Goal: Connect with others: Connect with others

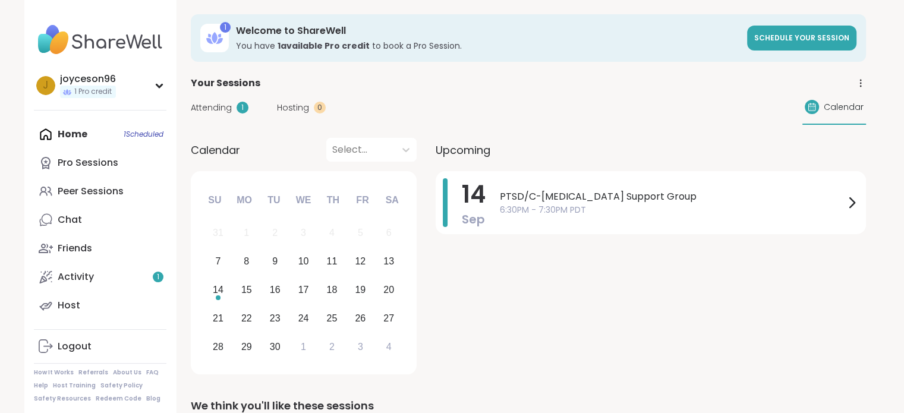
scroll to position [4, 0]
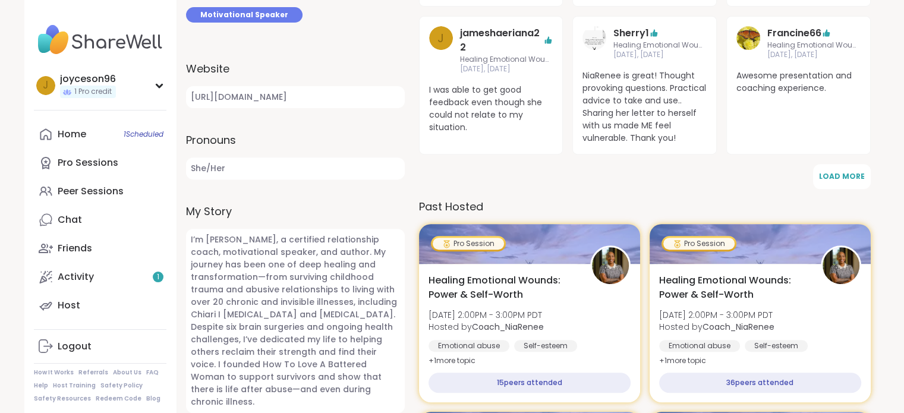
scroll to position [475, 0]
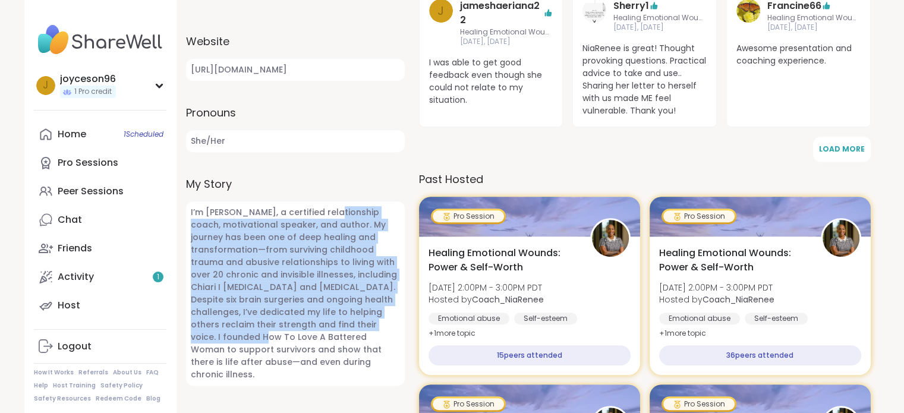
drag, startPoint x: 330, startPoint y: 209, endPoint x: 384, endPoint y: 327, distance: 130.6
click at [381, 324] on span "I’m [PERSON_NAME], a certified relationship coach, motivational speaker, and au…" at bounding box center [295, 293] width 219 height 184
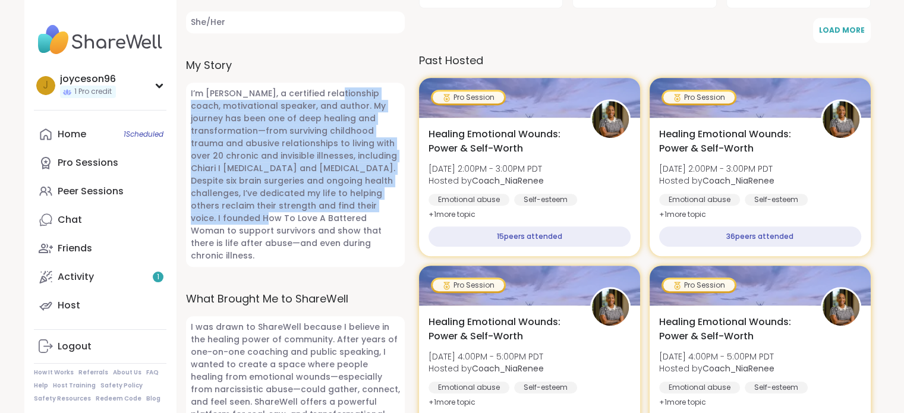
scroll to position [654, 0]
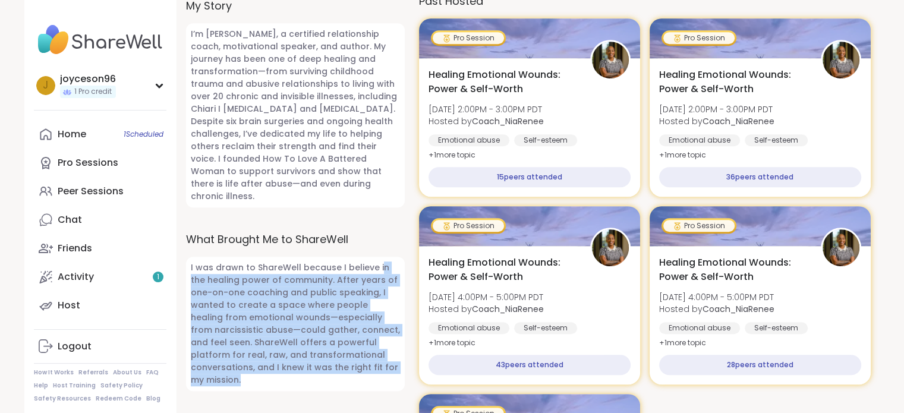
drag, startPoint x: 375, startPoint y: 255, endPoint x: 380, endPoint y: 350, distance: 95.2
click at [380, 350] on span "I was drawn to ShareWell because I believe in the healing power of community. A…" at bounding box center [295, 324] width 219 height 134
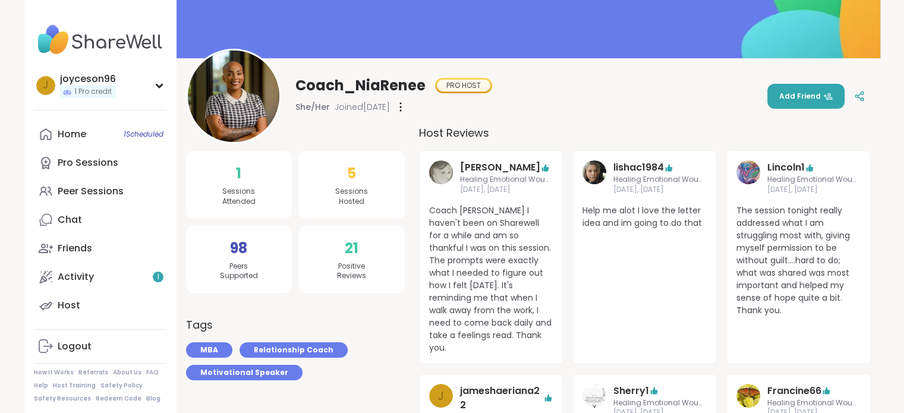
scroll to position [119, 0]
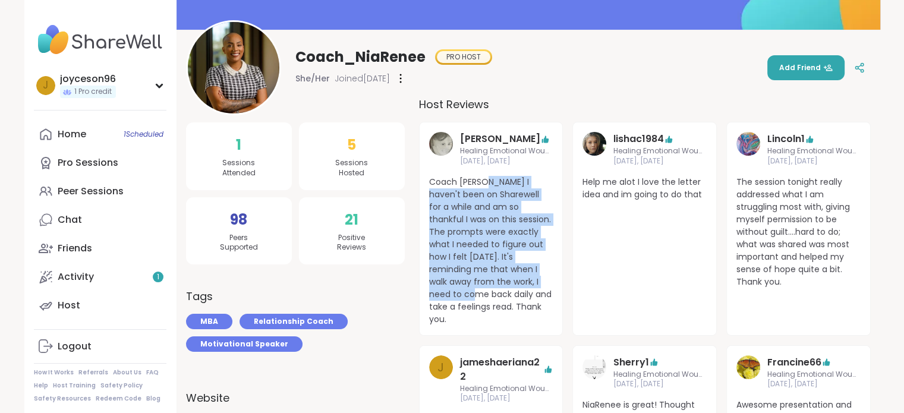
drag, startPoint x: 489, startPoint y: 180, endPoint x: 504, endPoint y: 281, distance: 102.1
click at [504, 280] on span "Coach [PERSON_NAME] I haven't been on Sharewell for a while and am so thankful …" at bounding box center [491, 251] width 124 height 150
click at [504, 282] on span "Coach [PERSON_NAME] I haven't been on Sharewell for a while and am so thankful …" at bounding box center [491, 251] width 124 height 150
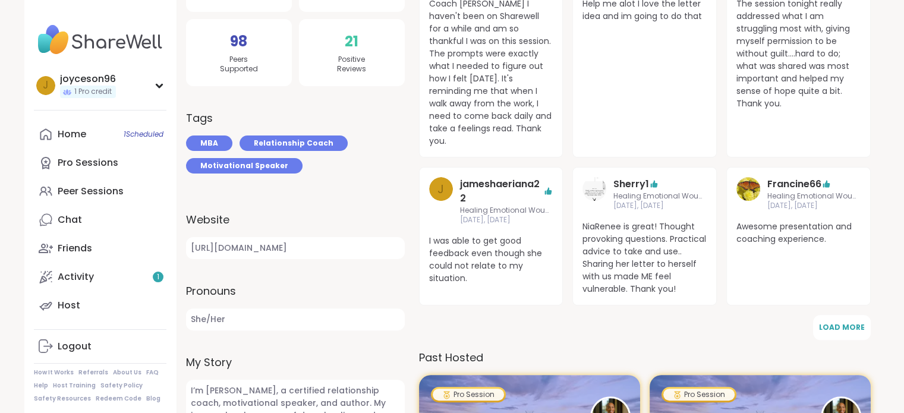
scroll to position [357, 0]
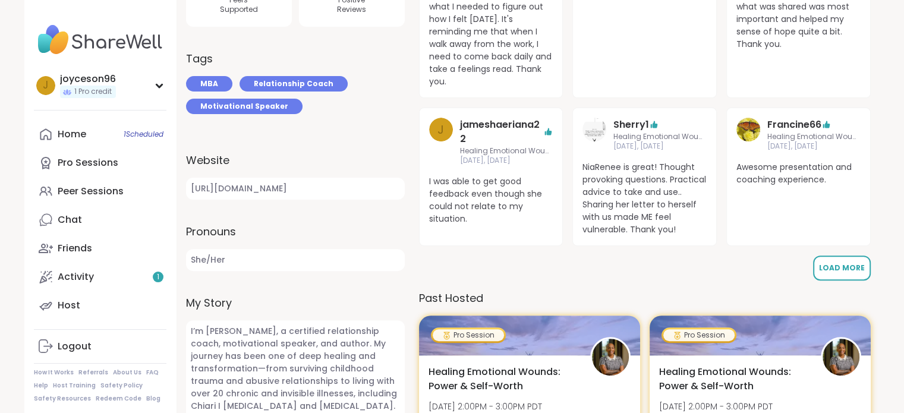
click at [853, 263] on span "Load More" at bounding box center [842, 268] width 46 height 10
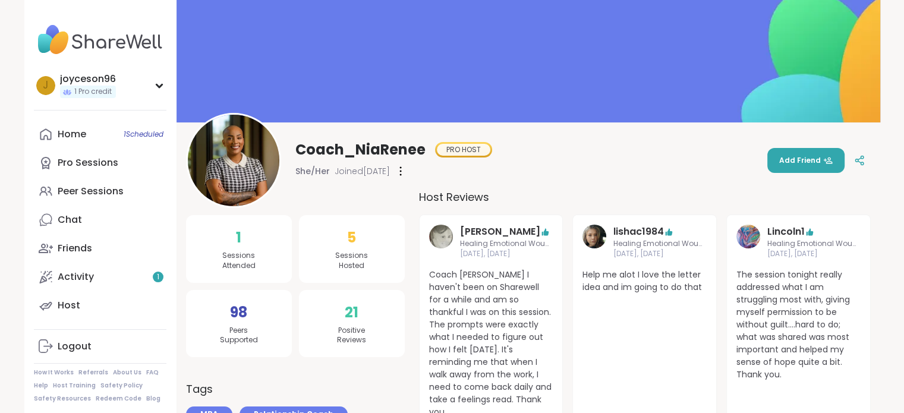
scroll to position [0, 0]
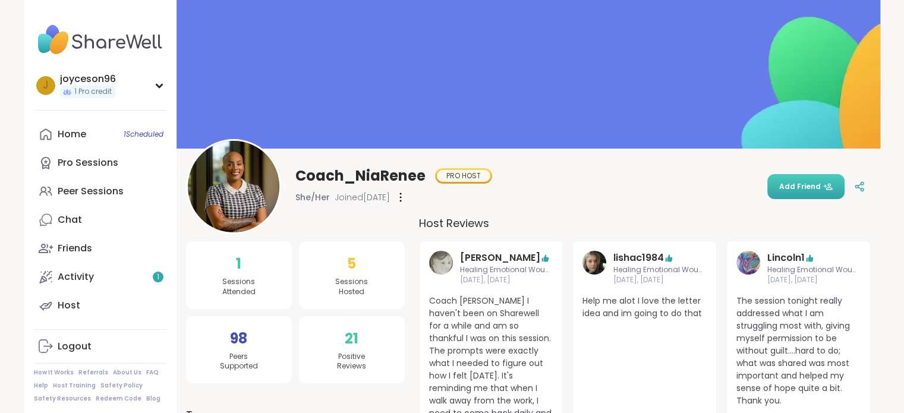
click at [802, 187] on span "Add Friend" at bounding box center [805, 186] width 53 height 11
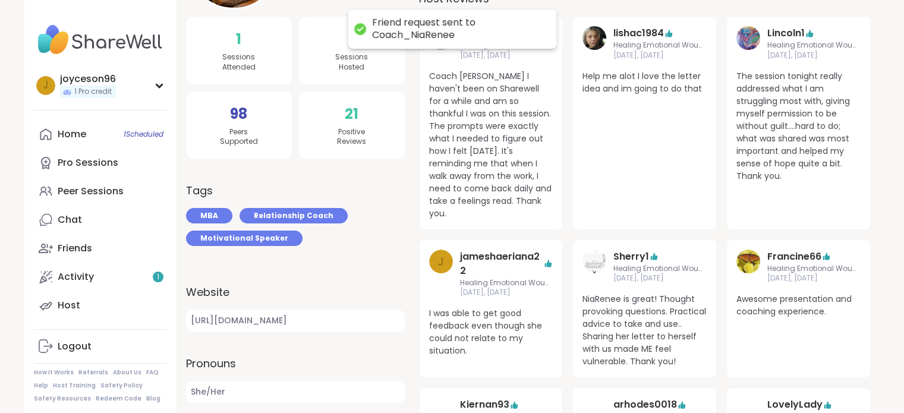
scroll to position [297, 0]
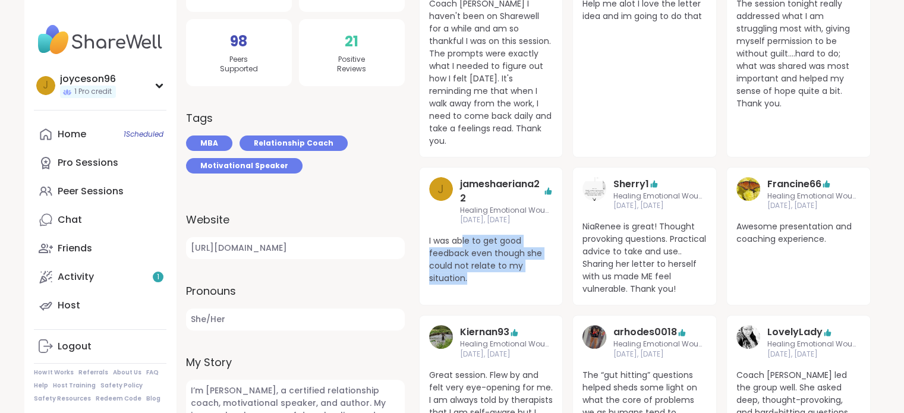
drag, startPoint x: 461, startPoint y: 229, endPoint x: 475, endPoint y: 262, distance: 36.0
click at [475, 262] on span "I was able to get good feedback even though she could not relate to my situatio…" at bounding box center [491, 260] width 124 height 50
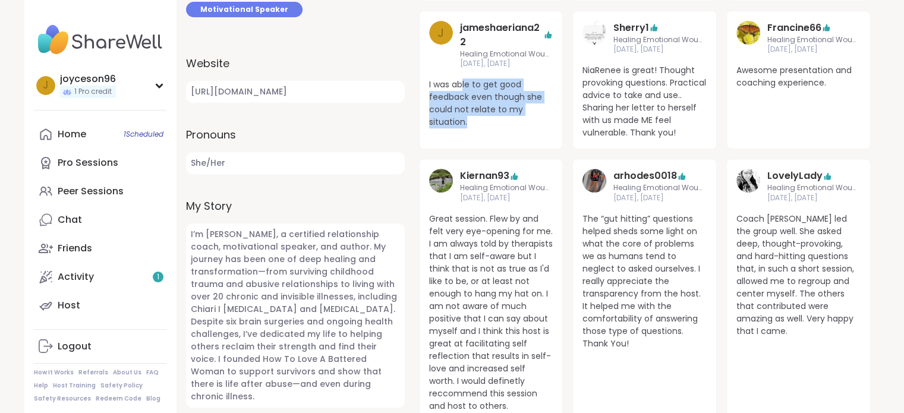
scroll to position [475, 0]
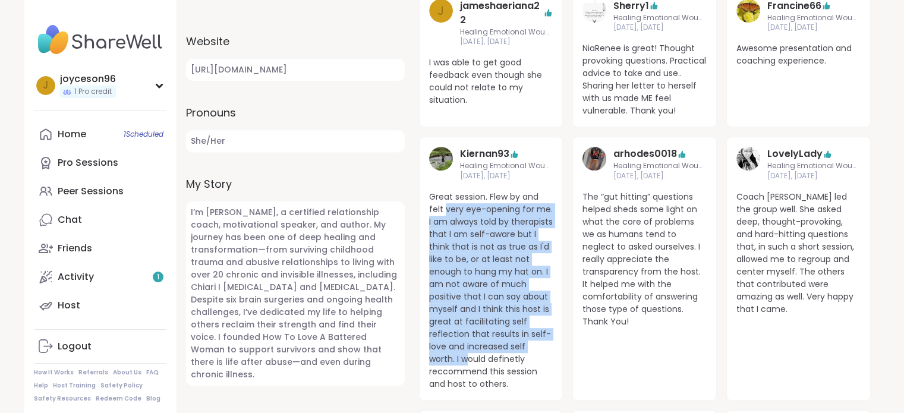
drag, startPoint x: 445, startPoint y: 196, endPoint x: 464, endPoint y: 342, distance: 147.4
click at [464, 342] on span "Great session. Flew by and felt very eye-opening for me. I am always told by th…" at bounding box center [491, 291] width 124 height 200
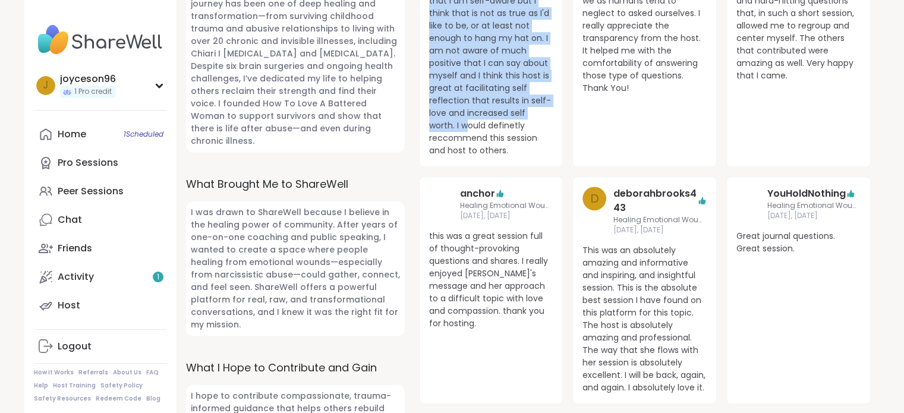
scroll to position [713, 0]
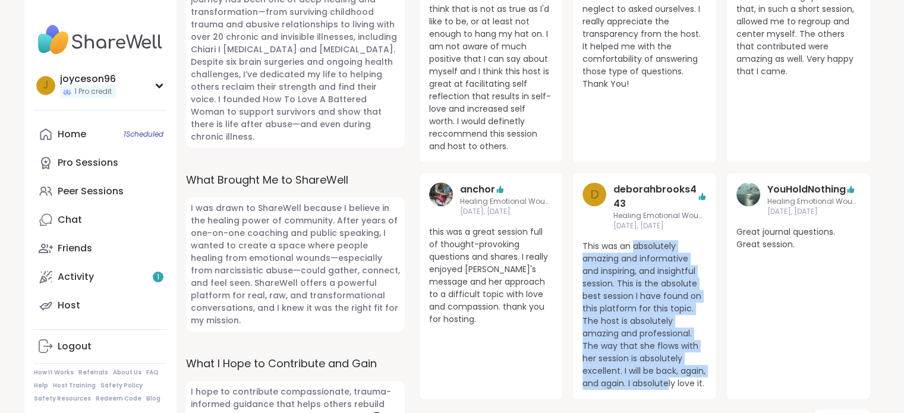
drag, startPoint x: 634, startPoint y: 232, endPoint x: 670, endPoint y: 363, distance: 134.9
click at [669, 365] on span "This was an absolutely amazing and informative and inspiring, and insightful se…" at bounding box center [644, 315] width 124 height 150
click at [670, 363] on span "This was an absolutely amazing and informative and inspiring, and insightful se…" at bounding box center [644, 315] width 124 height 150
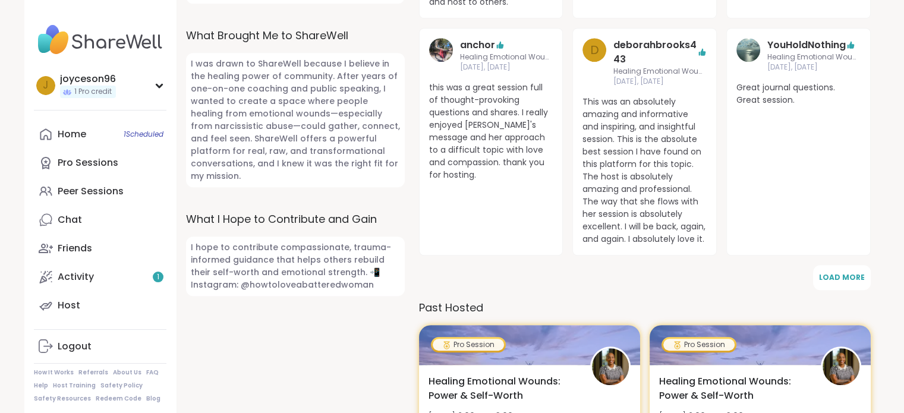
scroll to position [891, 0]
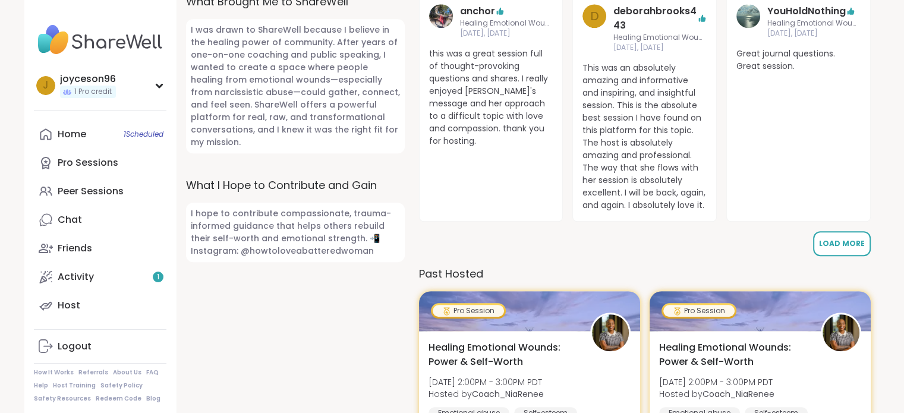
click at [860, 236] on button "Load More" at bounding box center [842, 243] width 58 height 25
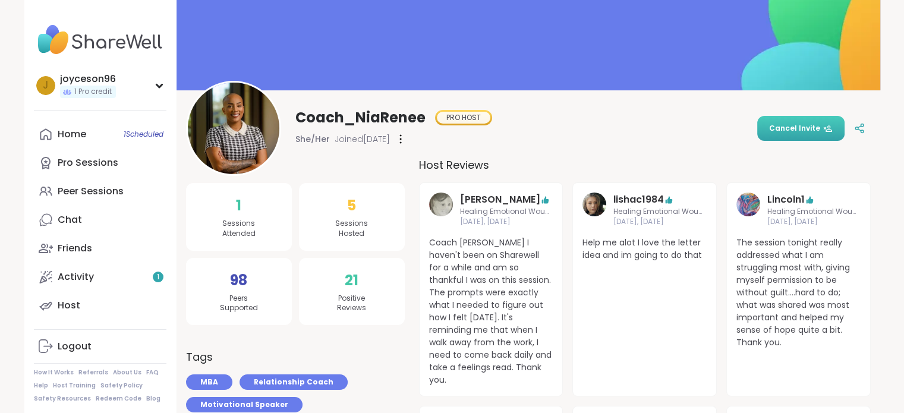
scroll to position [0, 0]
